Goal: Task Accomplishment & Management: Use online tool/utility

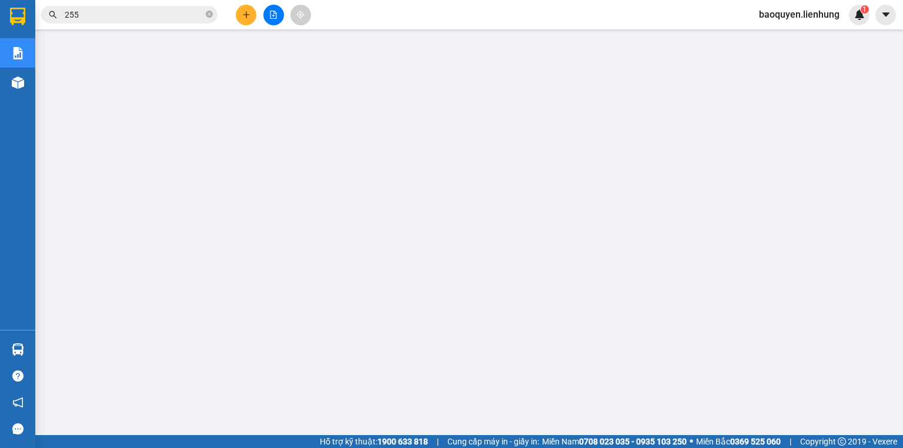
click at [273, 20] on button at bounding box center [273, 15] width 21 height 21
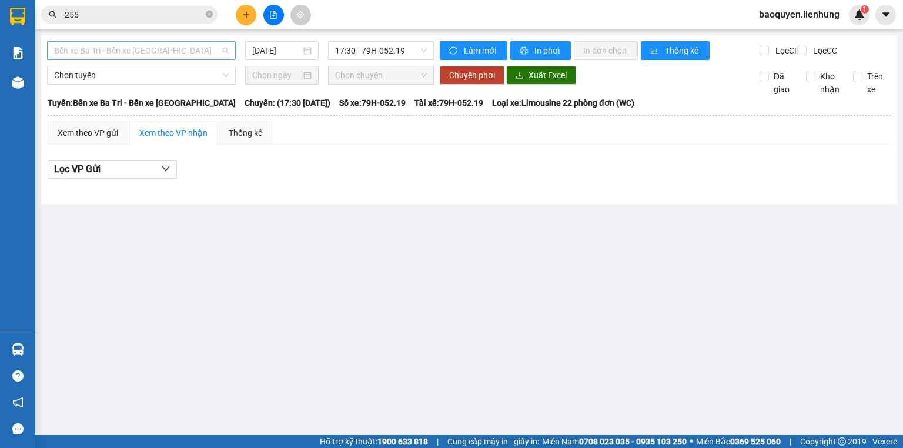
click at [175, 53] on span "Bến xe Ba Tri - Bến xe [GEOGRAPHIC_DATA]" at bounding box center [141, 51] width 175 height 18
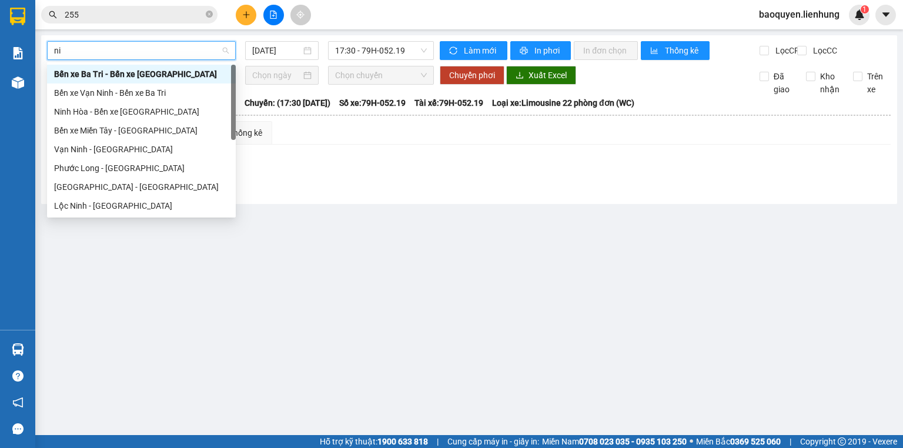
type input "nin"
click at [153, 115] on div "Ninh Hòa - Bến xe [GEOGRAPHIC_DATA]" at bounding box center [141, 111] width 175 height 13
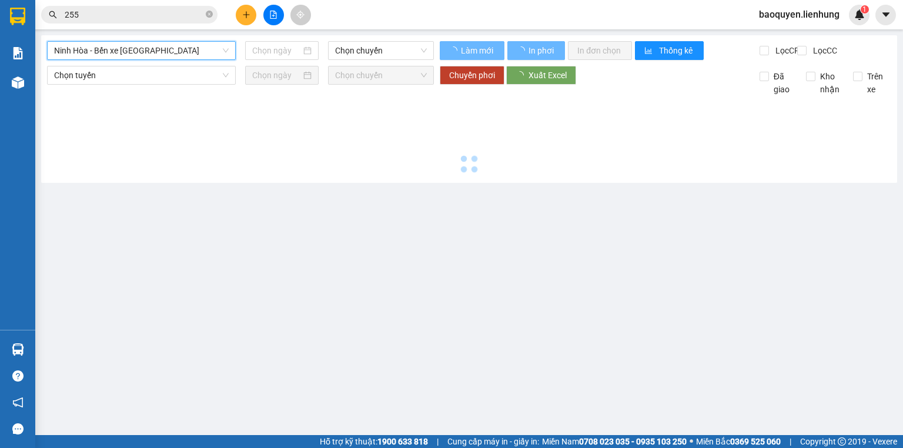
type input "[DATE]"
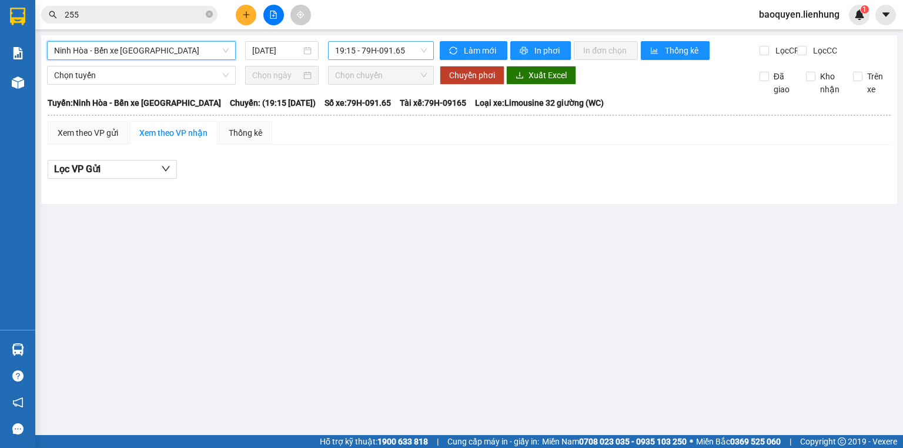
click at [401, 54] on span "19:15 - 79H-091.65" at bounding box center [381, 51] width 92 height 18
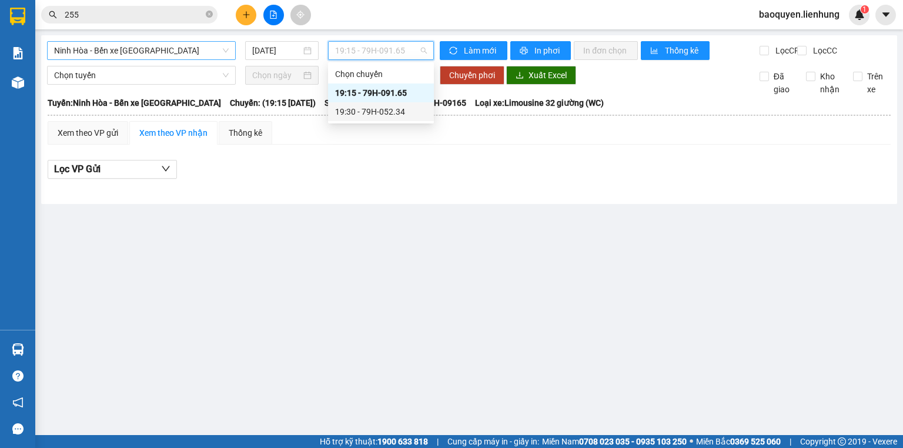
click at [390, 116] on div "19:30 - 79H-052.34" at bounding box center [381, 111] width 92 height 13
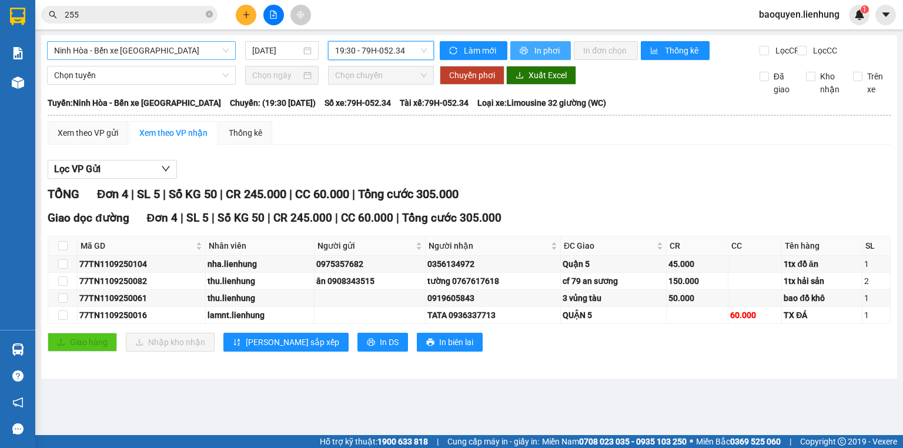
click at [534, 50] on span "In phơi" at bounding box center [547, 50] width 27 height 13
click at [157, 45] on span "Ninh Hòa - Bến xe [GEOGRAPHIC_DATA]" at bounding box center [141, 51] width 175 height 18
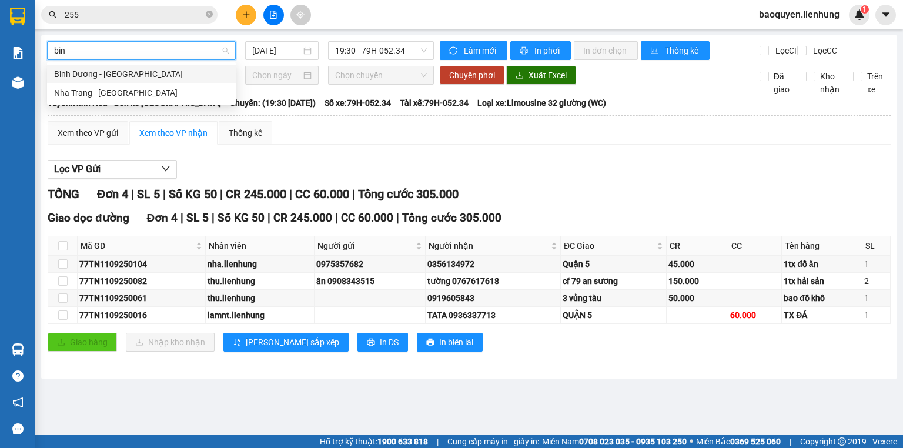
type input "binh"
click at [158, 93] on div "Nha Trang - [GEOGRAPHIC_DATA]" at bounding box center [141, 92] width 175 height 13
type input "[DATE]"
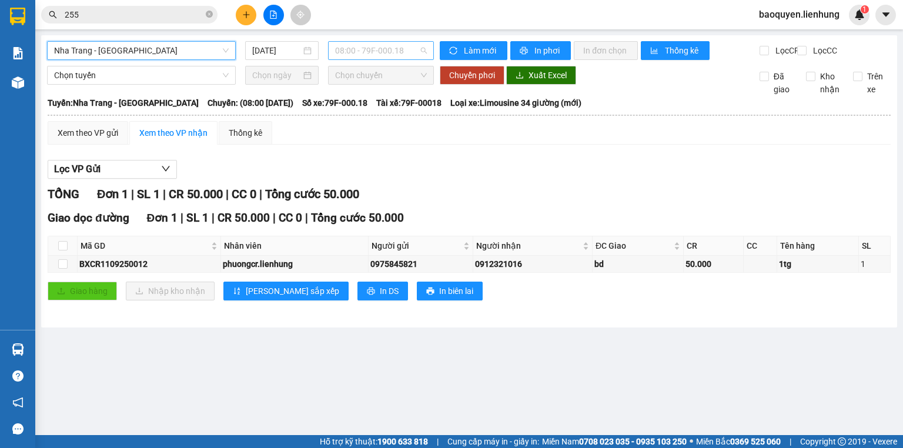
click at [404, 49] on span "08:00 - 79F-000.18" at bounding box center [381, 51] width 92 height 18
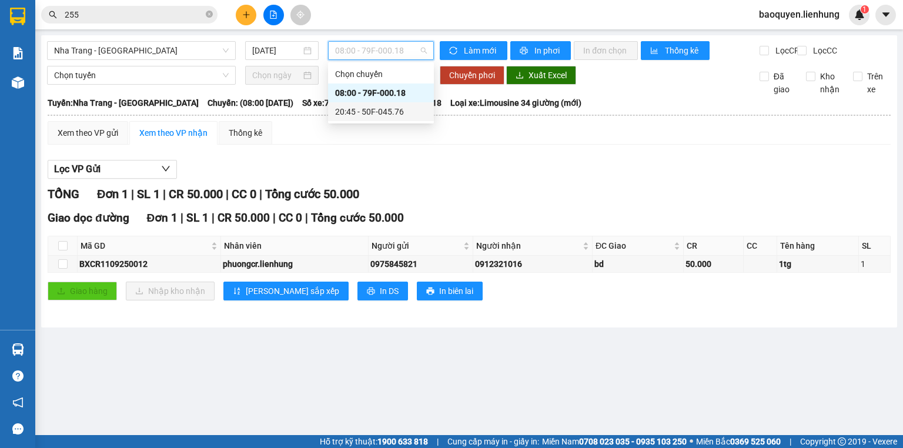
drag, startPoint x: 401, startPoint y: 93, endPoint x: 403, endPoint y: 112, distance: 19.5
click at [403, 112] on div "Chọn chuyến 08:00 - 79F-000.18 20:45 - 50F-045.76" at bounding box center [381, 93] width 106 height 56
click at [403, 112] on div "20:45 - 50F-045.76" at bounding box center [381, 111] width 92 height 13
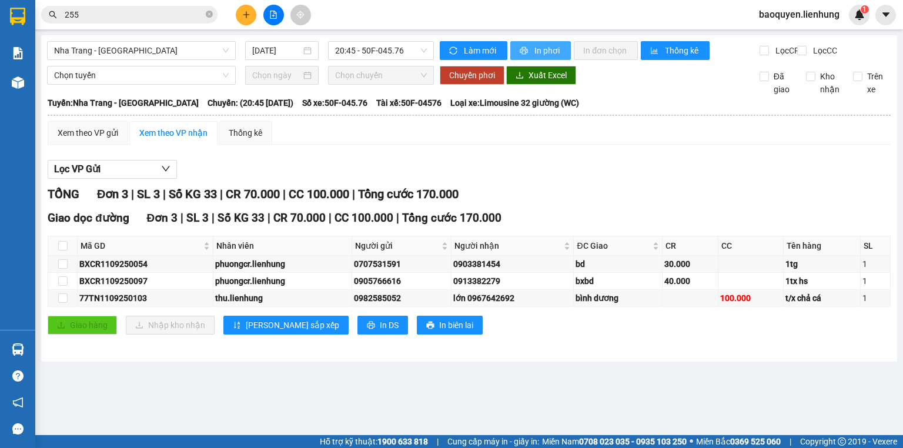
click at [531, 53] on button "In phơi" at bounding box center [540, 50] width 61 height 19
click at [160, 58] on span "Nha Trang - [GEOGRAPHIC_DATA]" at bounding box center [141, 51] width 175 height 18
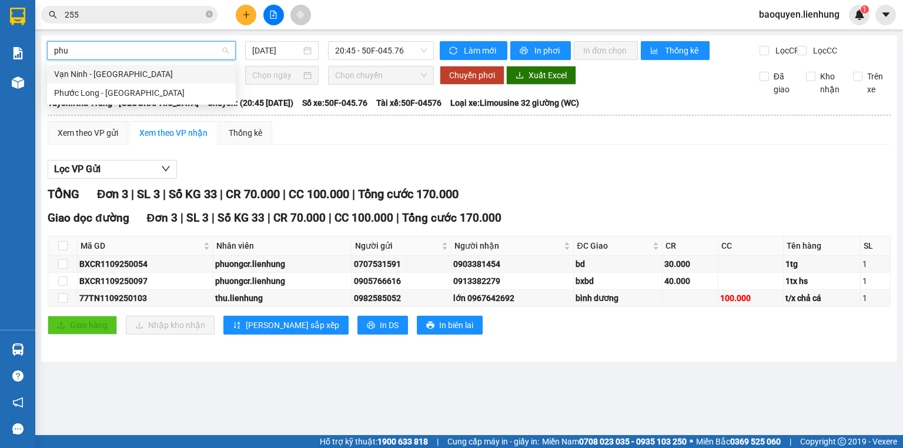
type input "phuo"
drag, startPoint x: 169, startPoint y: 95, endPoint x: 174, endPoint y: 71, distance: 24.7
click at [174, 71] on div "[GEOGRAPHIC_DATA] - [GEOGRAPHIC_DATA] - [GEOGRAPHIC_DATA]" at bounding box center [141, 84] width 189 height 38
click at [174, 71] on div "Vạn Ninh - [GEOGRAPHIC_DATA]" at bounding box center [141, 74] width 175 height 13
type input "[DATE]"
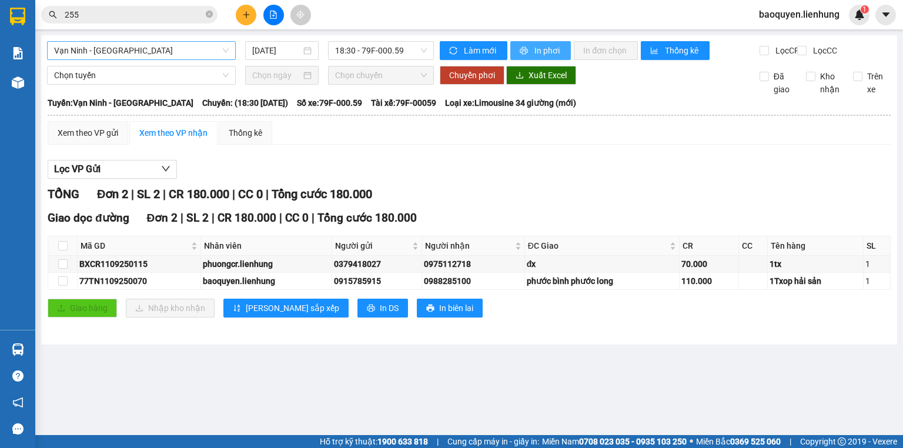
drag, startPoint x: 538, startPoint y: 48, endPoint x: 539, endPoint y: 63, distance: 14.7
click at [538, 49] on span "In phơi" at bounding box center [547, 50] width 27 height 13
